Goal: Information Seeking & Learning: Learn about a topic

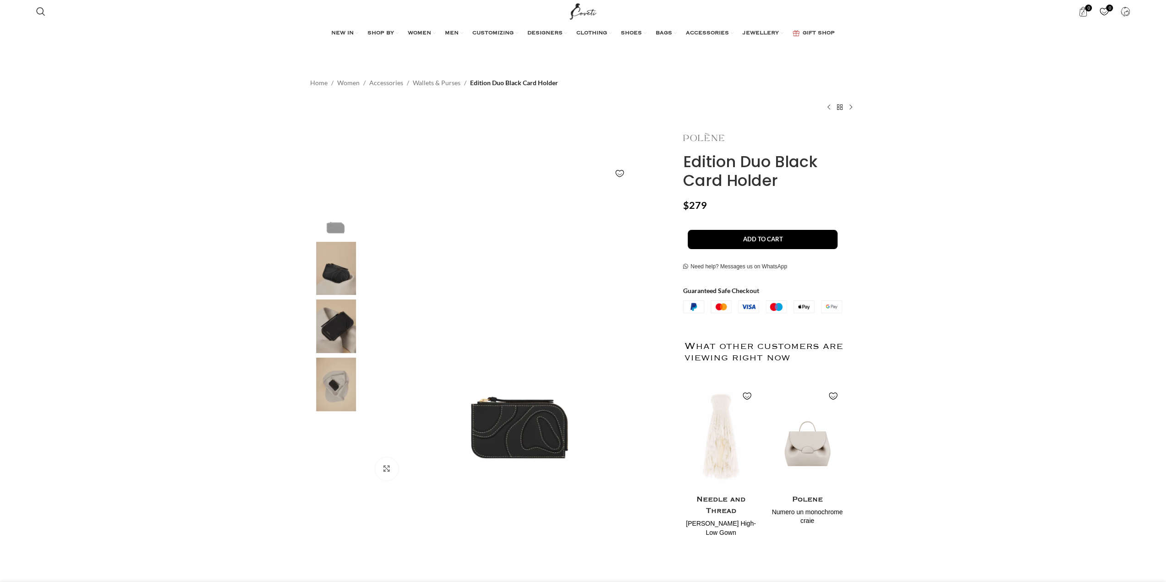
click at [706, 137] on img at bounding box center [703, 137] width 41 height 22
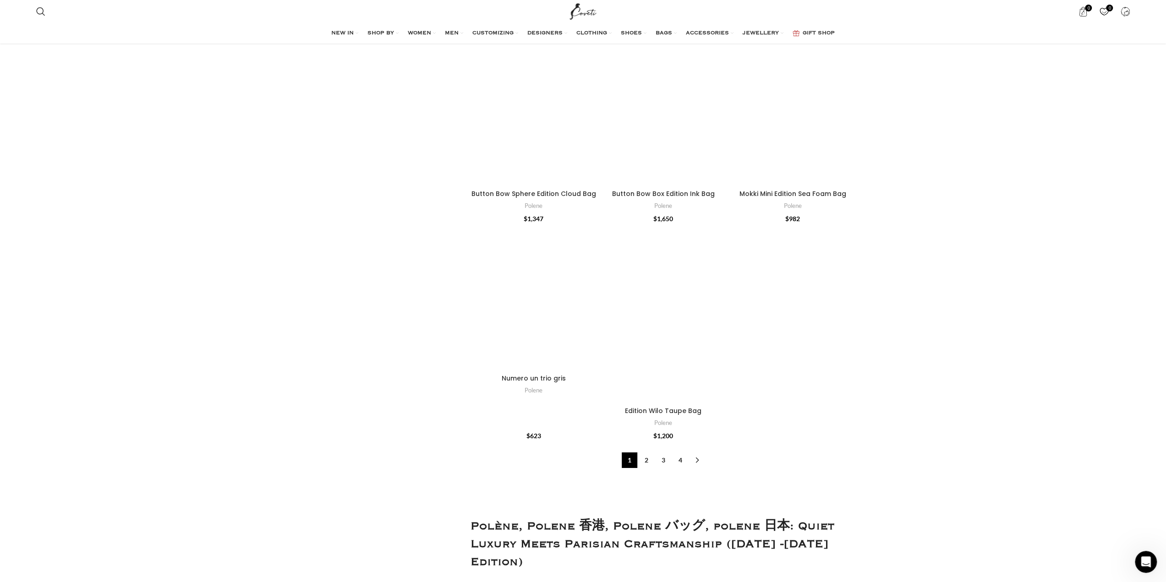
scroll to position [2978, 0]
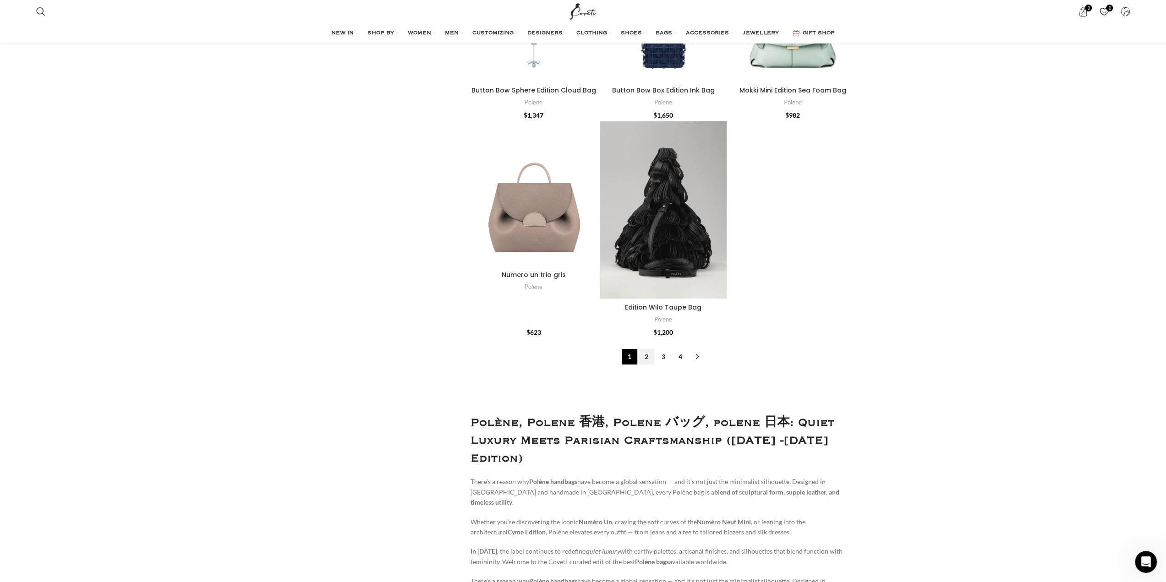
click at [651, 356] on link "2" at bounding box center [647, 357] width 16 height 16
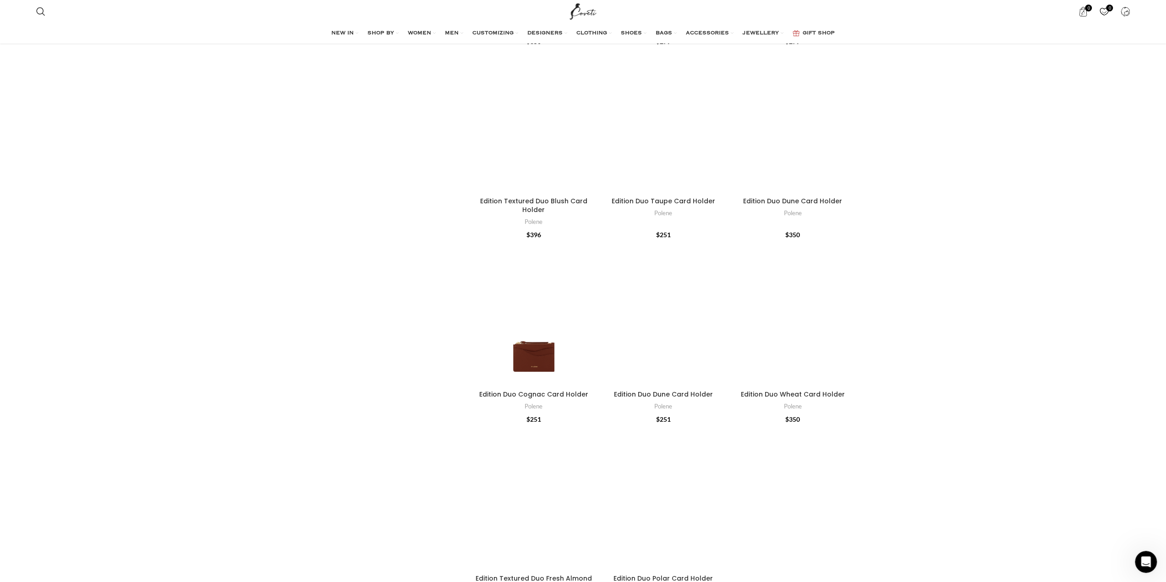
scroll to position [2749, 0]
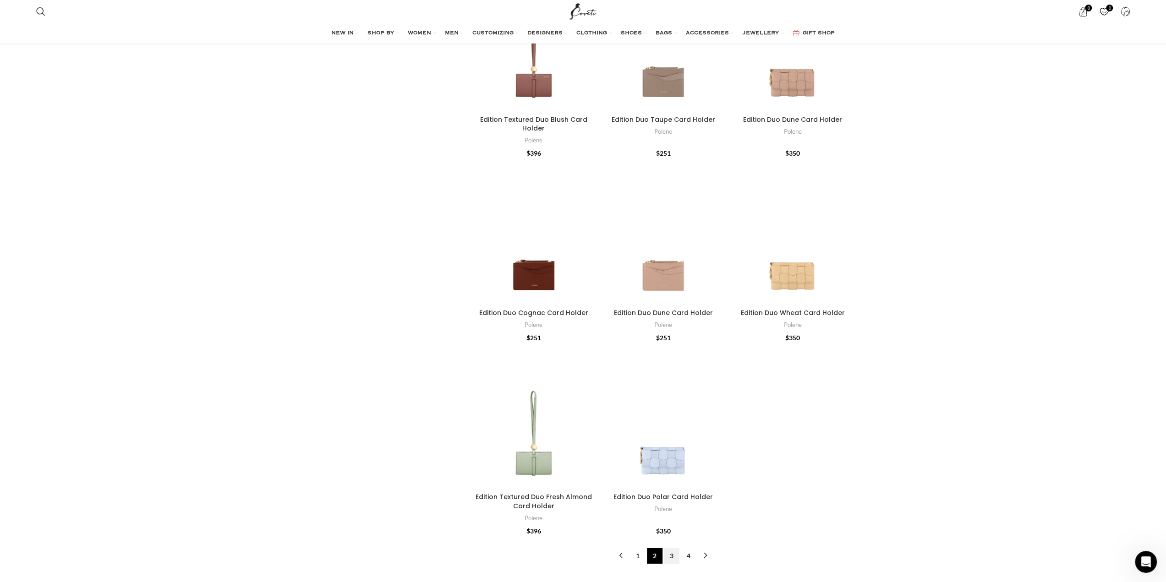
click at [669, 548] on link "3" at bounding box center [672, 556] width 16 height 16
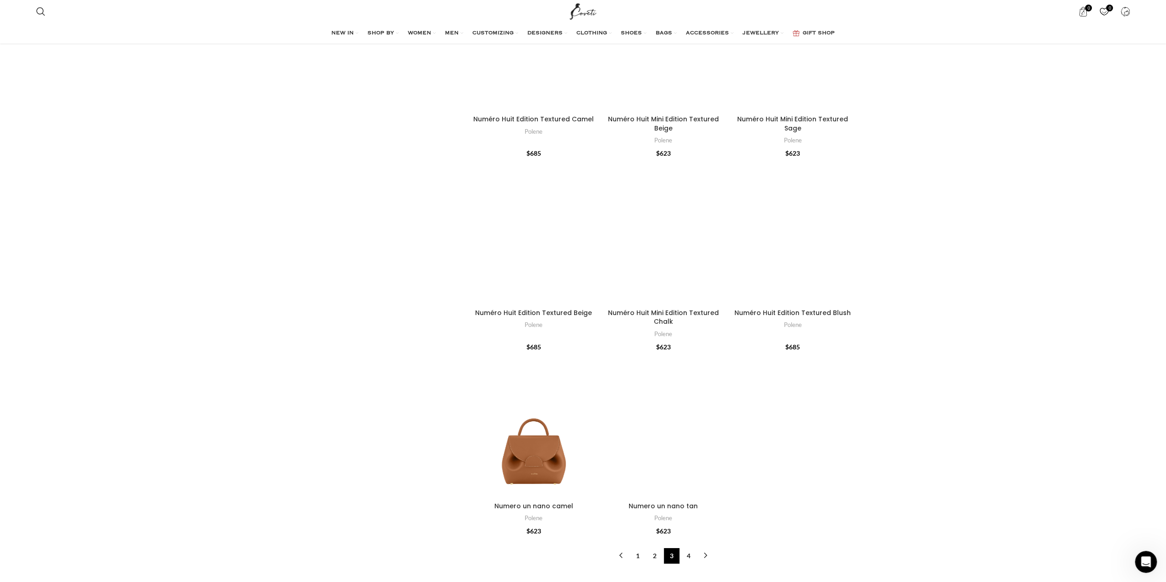
scroll to position [3070, 0]
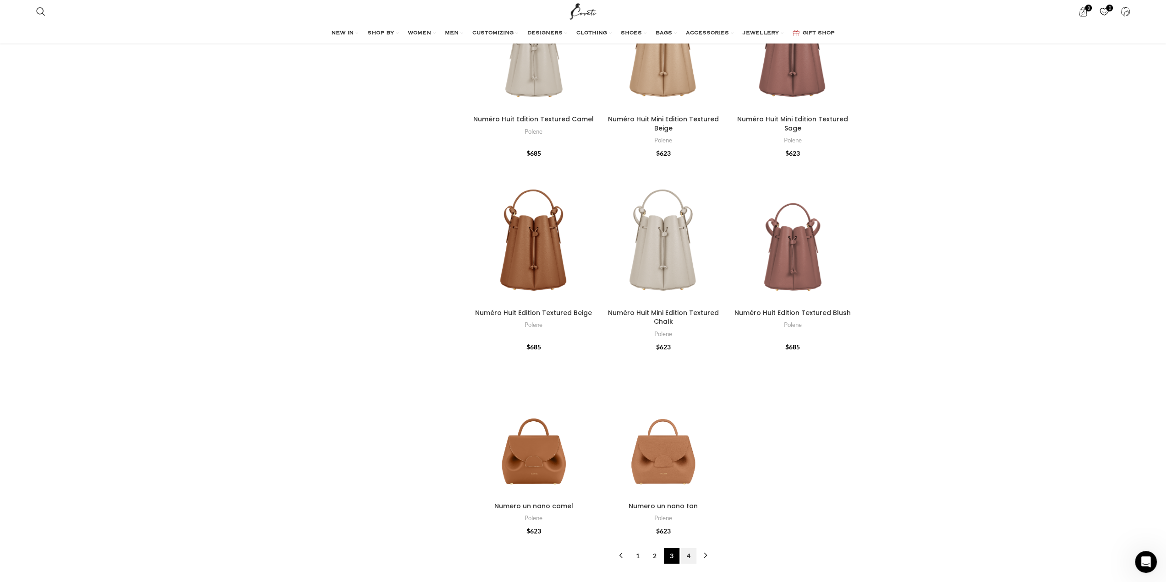
click at [693, 548] on link "4" at bounding box center [689, 556] width 16 height 16
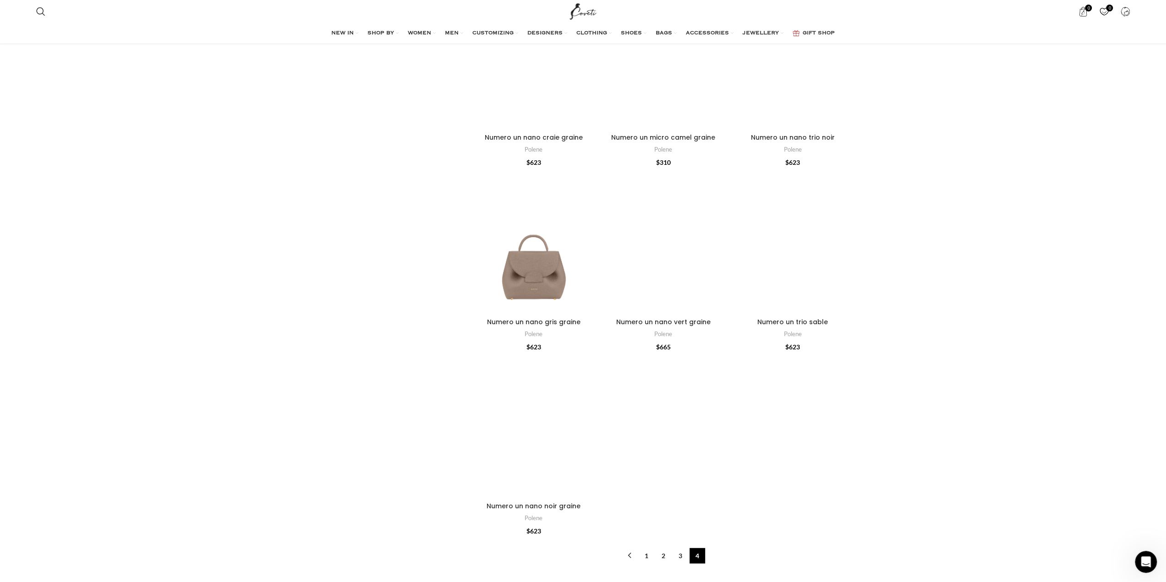
scroll to position [2337, 0]
